Goal: Transaction & Acquisition: Purchase product/service

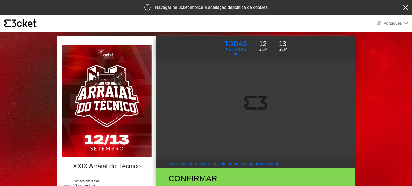
select select "pt_PT"
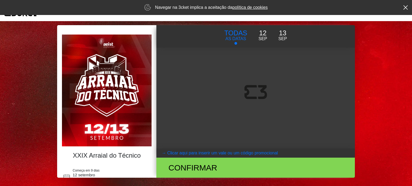
scroll to position [12, 0]
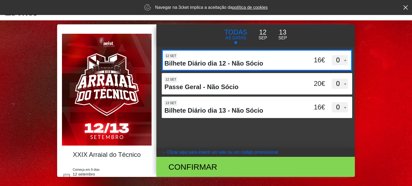
click at [265, 58] on div "12 set" at bounding box center [231, 56] width 135 height 7
click at [249, 58] on input "d3dVTTBtbEpMQUxVUUdnTllBdWVFUT09" at bounding box center [205, 54] width 87 height 8
select select "1"
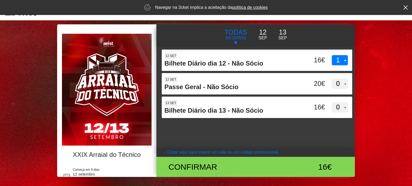
scroll to position [37, 0]
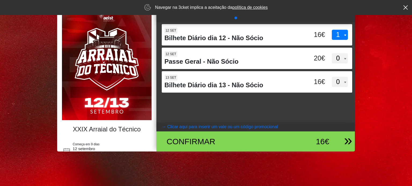
click at [294, 142] on div "16€" at bounding box center [307, 142] width 46 height 12
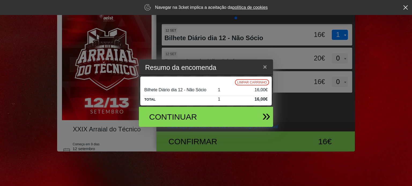
click at [216, 123] on div "Continuar" at bounding box center [203, 117] width 125 height 20
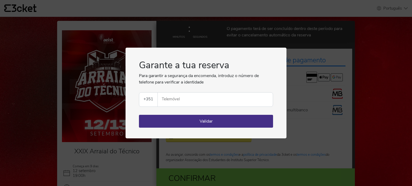
select select "pt_PT"
click at [235, 142] on div "Garante a tua reserva Para garantir a segurança da encomenda, introduz o número…" at bounding box center [206, 93] width 412 height 186
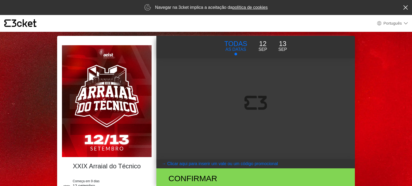
select select "pt_PT"
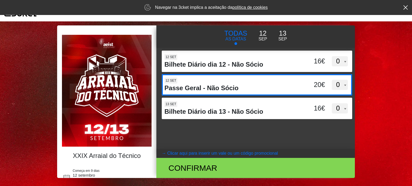
scroll to position [11, 0]
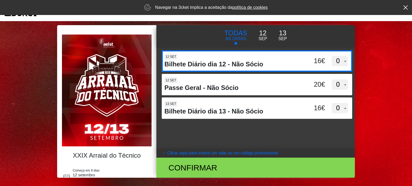
click at [264, 62] on h4 "Bilhete Diário dia 12 - Não Sócio" at bounding box center [231, 65] width 135 height 8
click at [249, 58] on input "d3dVTTBtbEpMQUxVUUdnTllBdWVFUT09" at bounding box center [205, 54] width 87 height 8
select select "1"
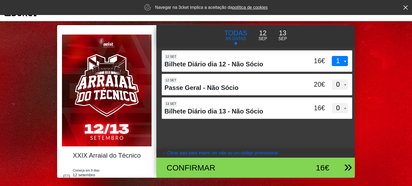
click at [258, 167] on div "Confirmar" at bounding box center [222, 168] width 121 height 12
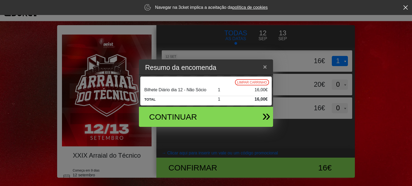
click at [242, 114] on div "Continuar" at bounding box center [203, 117] width 125 height 20
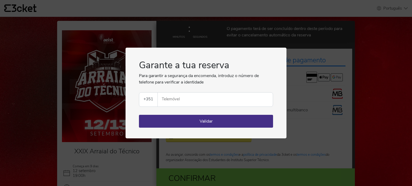
select select "pt_PT"
click at [204, 106] on input "Telemóvel" at bounding box center [217, 100] width 111 height 14
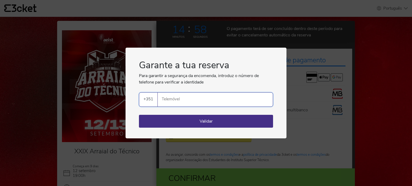
type input "926706585"
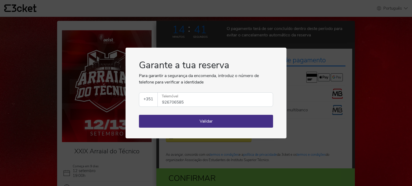
click at [308, 135] on div "Garante a tua reserva Para garantir a segurança da encomenda, introduz o número…" at bounding box center [206, 93] width 412 height 186
